Goal: Task Accomplishment & Management: Complete application form

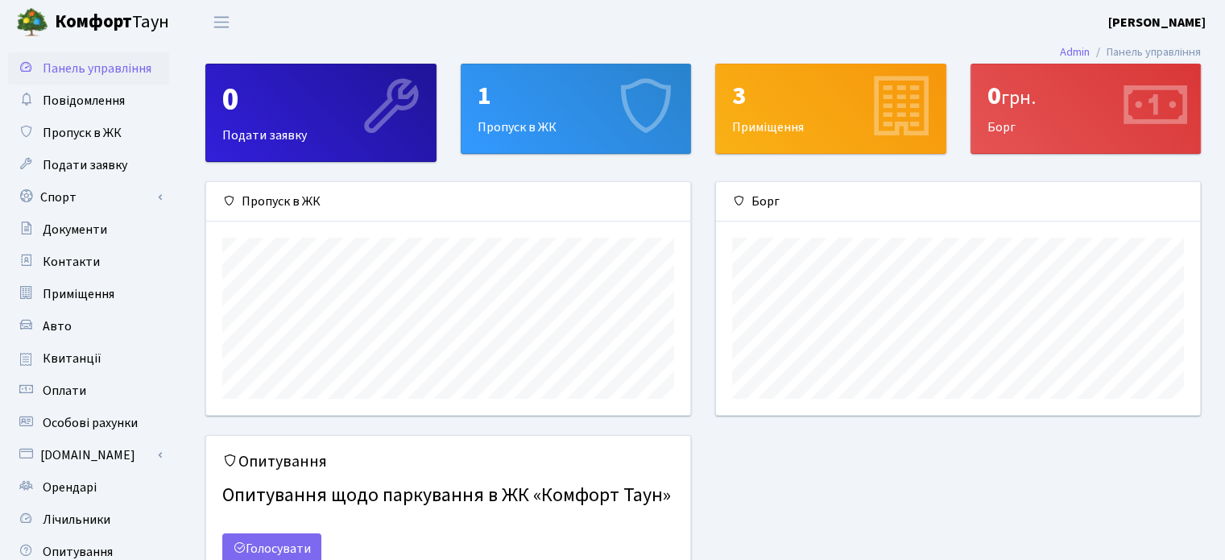
scroll to position [232, 483]
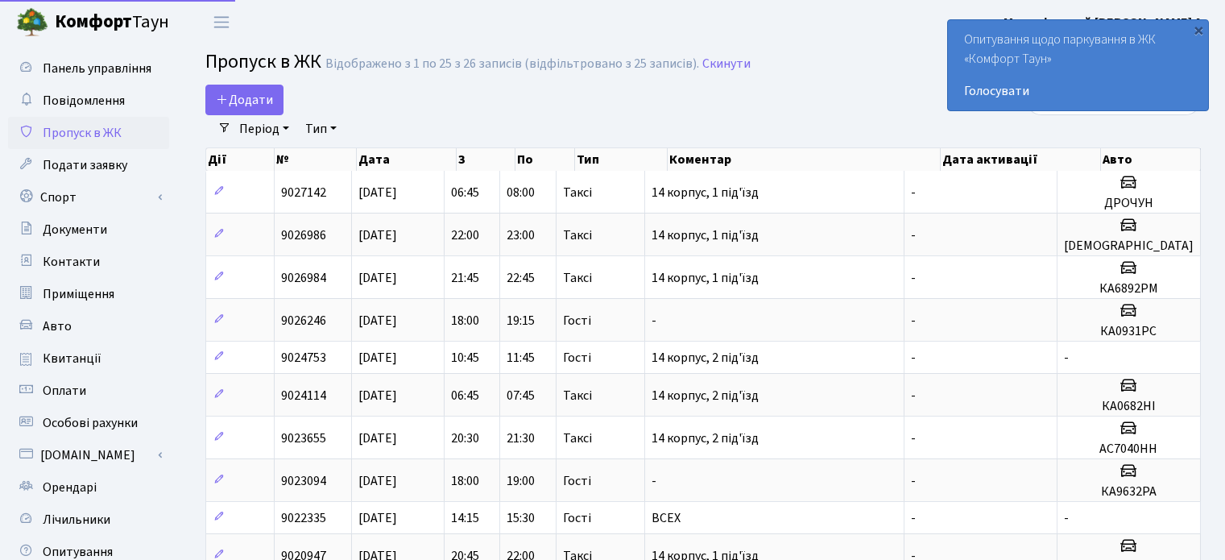
select select "25"
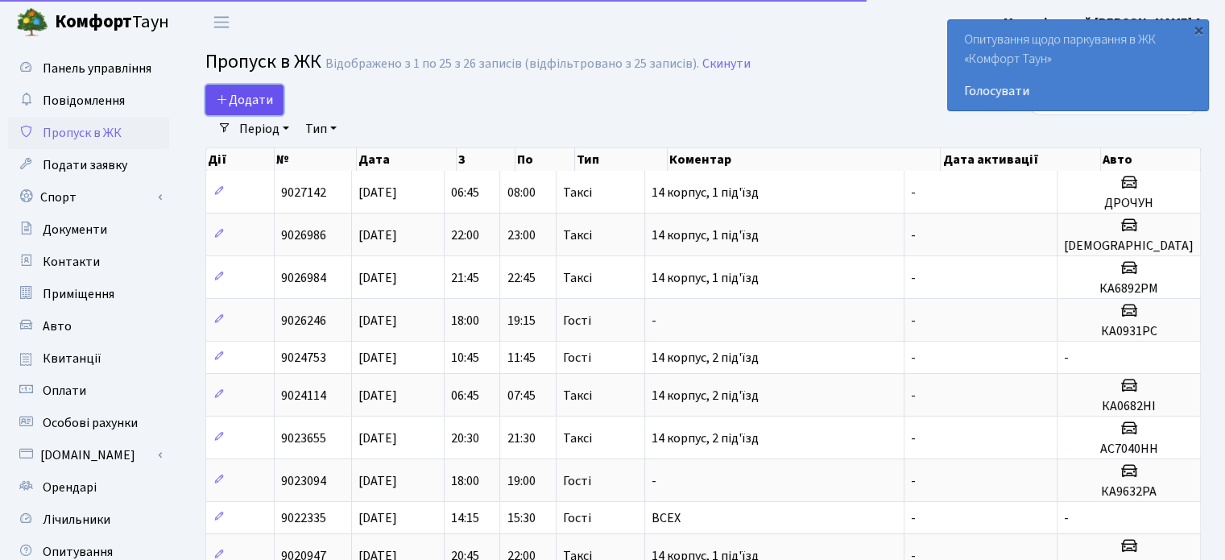
click at [244, 97] on span "Додати" at bounding box center [244, 100] width 57 height 18
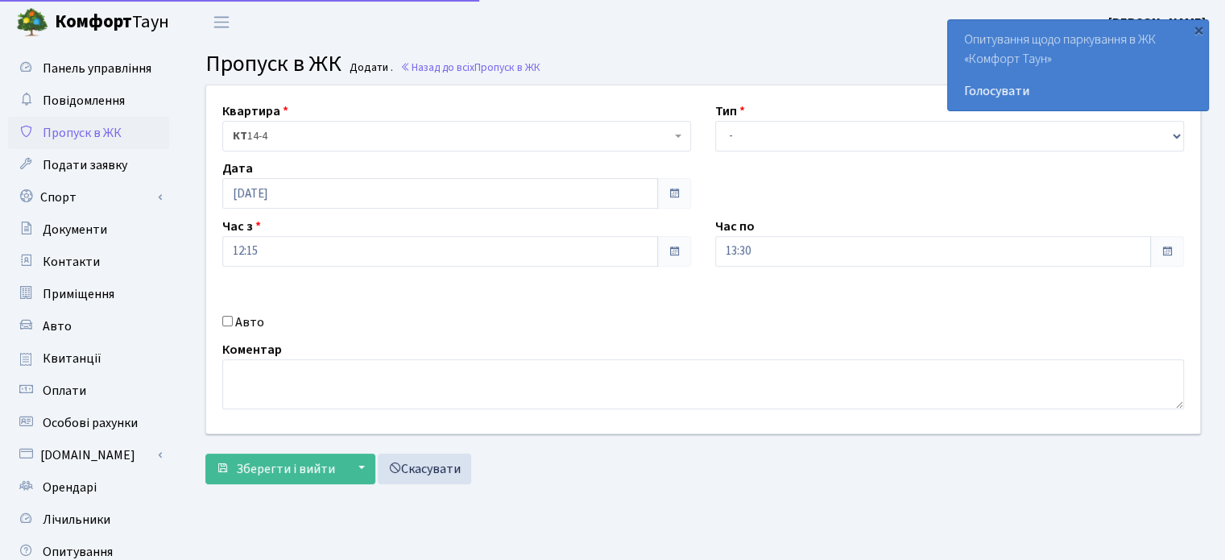
click at [313, 141] on span "КТ 14-4" at bounding box center [452, 136] width 438 height 16
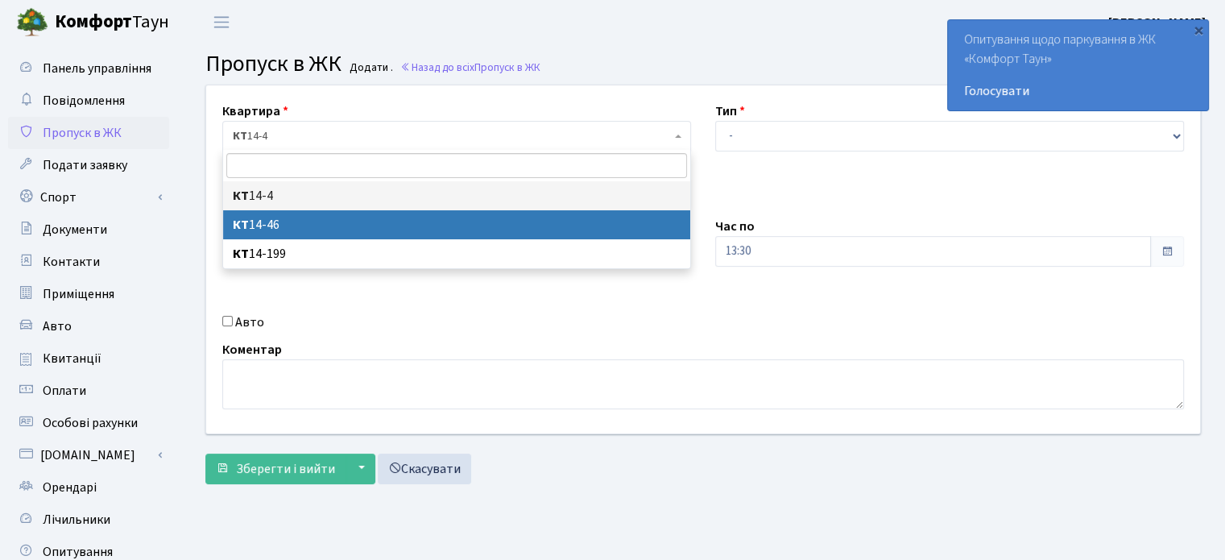
select select "7423"
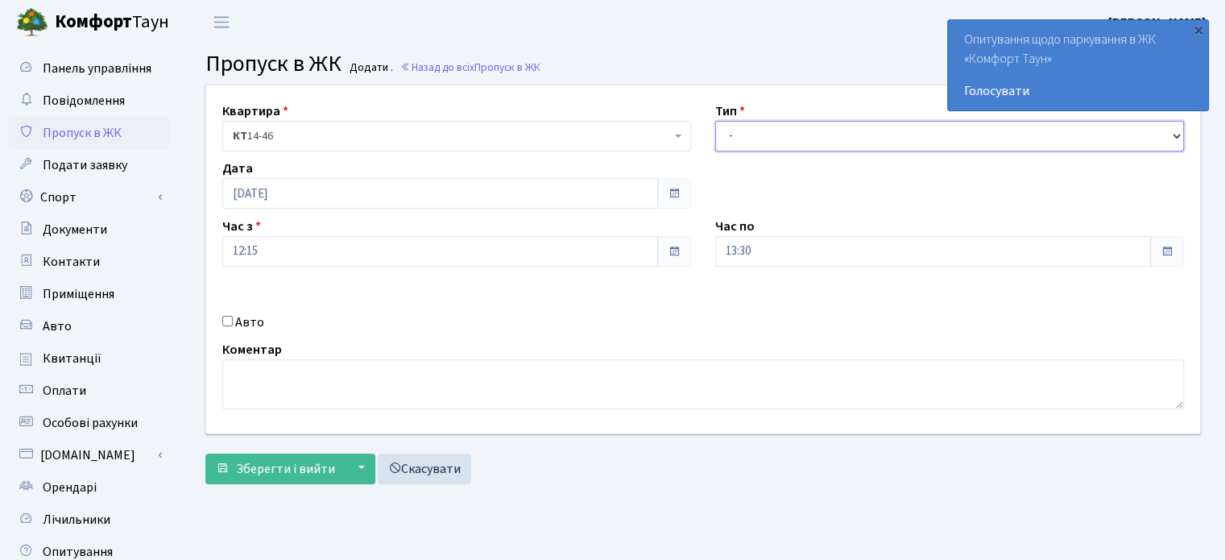
click at [728, 132] on select "- Доставка Таксі Гості Сервіс" at bounding box center [949, 136] width 469 height 31
select select "3"
click at [715, 121] on select "- Доставка Таксі Гості Сервіс" at bounding box center [949, 136] width 469 height 31
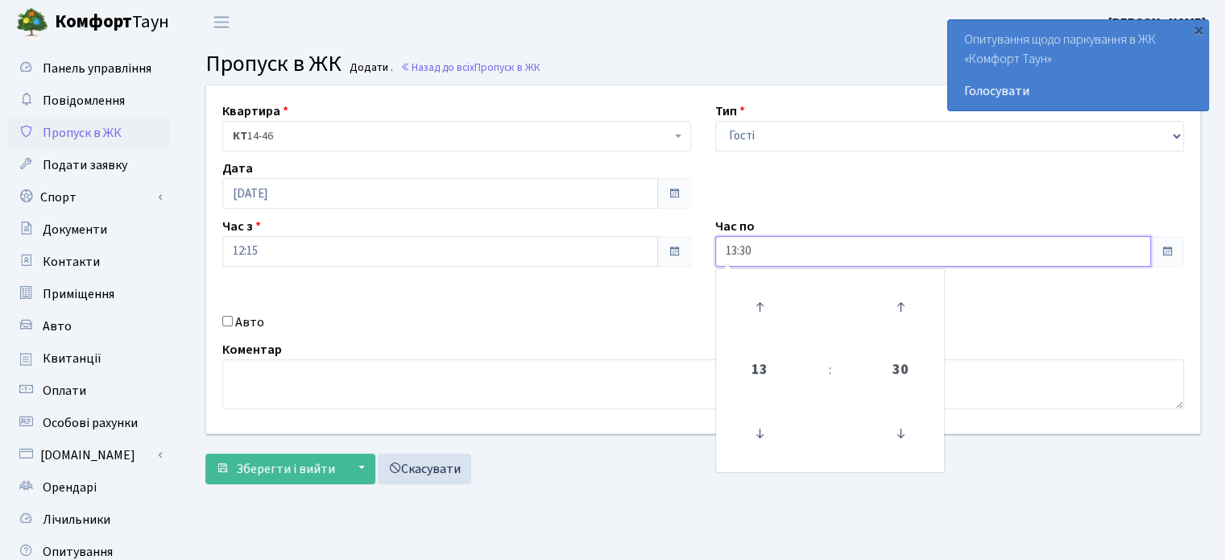
click at [729, 252] on input "13:30" at bounding box center [933, 251] width 436 height 31
type input "23:30"
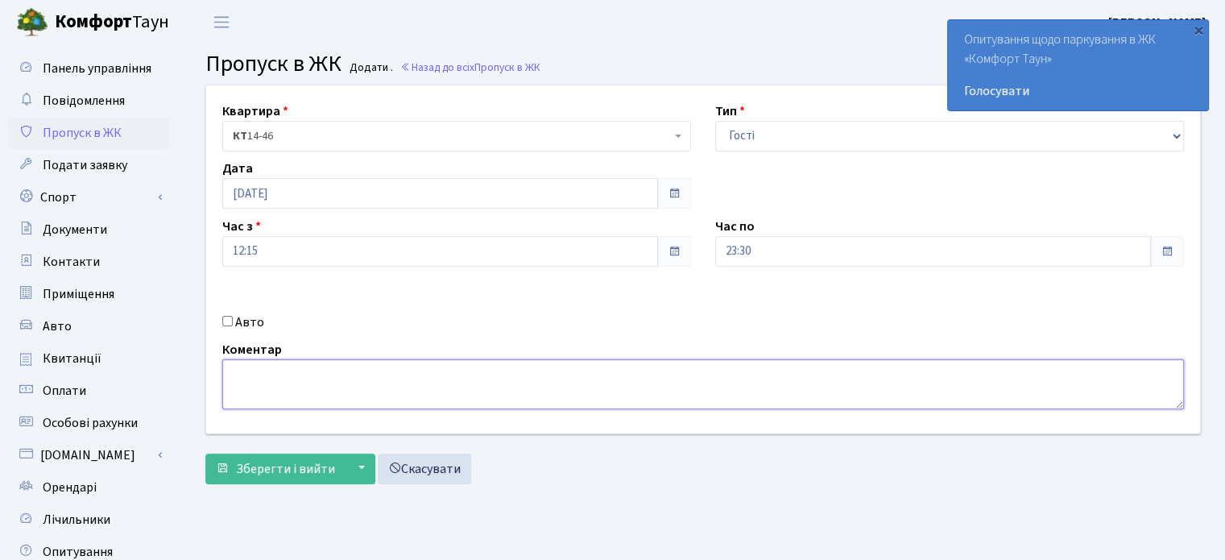
click at [246, 376] on textarea at bounding box center [703, 384] width 962 height 50
click at [313, 373] on textarea "14 корпус, 2 підїзд" at bounding box center [703, 384] width 962 height 50
type textarea "14 корпус, 2 під'їзд"
click at [257, 473] on span "Зберегти і вийти" at bounding box center [285, 469] width 99 height 18
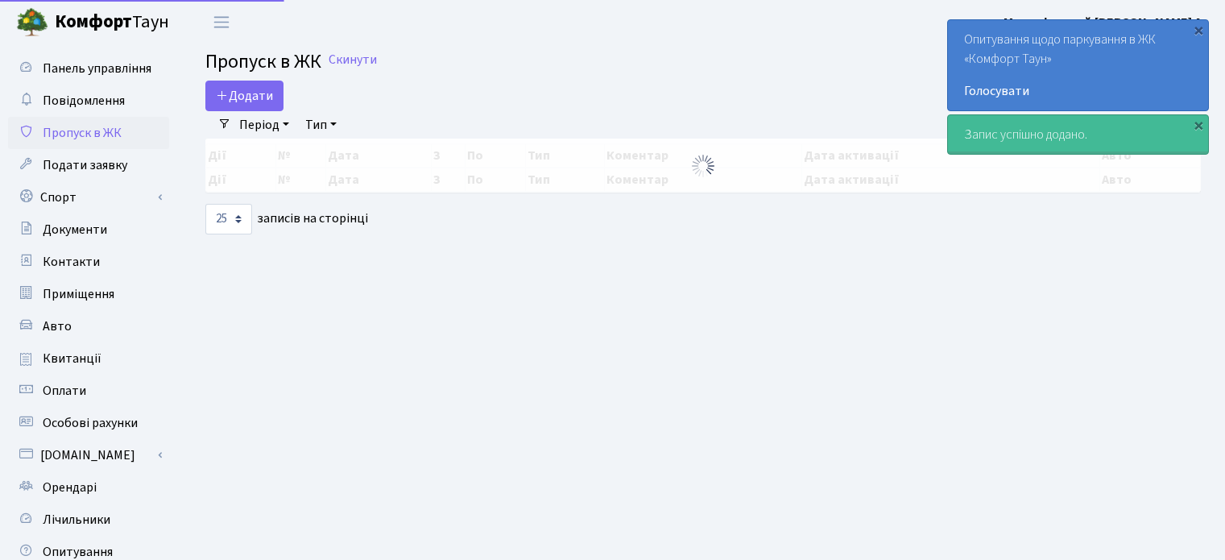
select select "25"
